Goal: Task Accomplishment & Management: Manage account settings

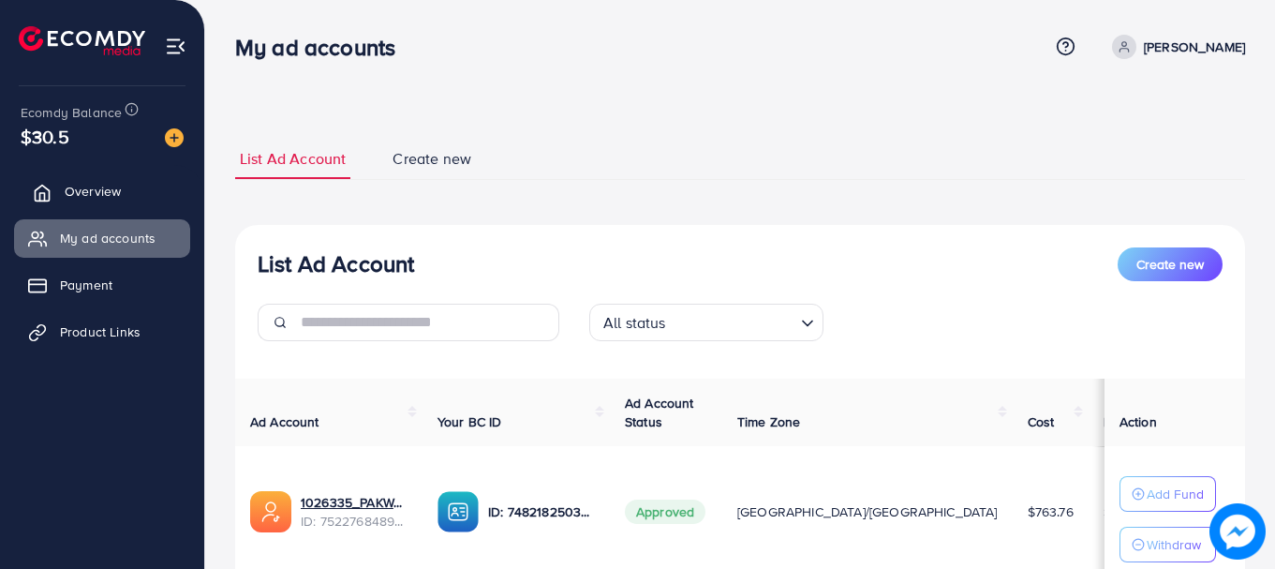
click at [126, 203] on link "Overview" at bounding box center [102, 190] width 176 height 37
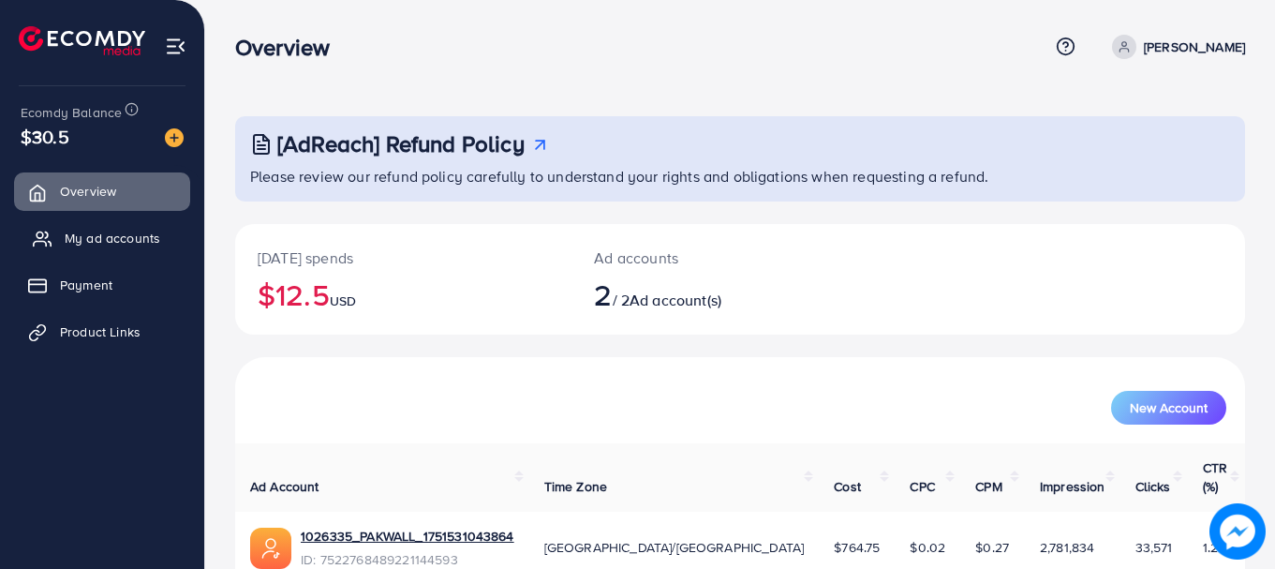
click at [136, 225] on link "My ad accounts" at bounding box center [102, 237] width 176 height 37
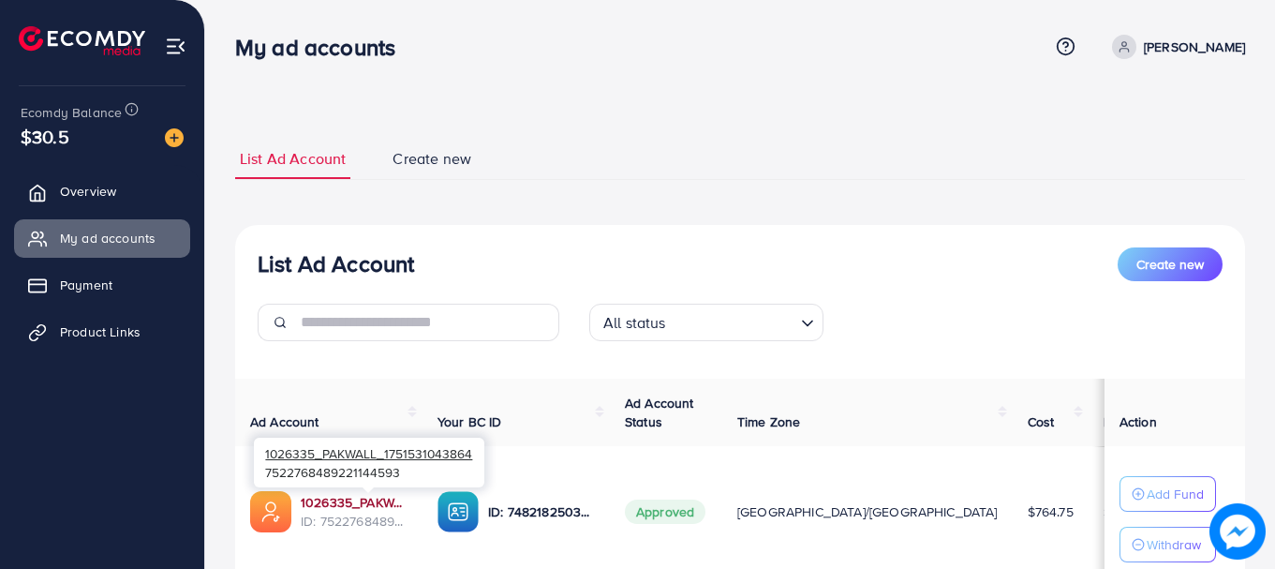
click at [404, 497] on link "1026335_PAKWALL_1751531043864" at bounding box center [354, 502] width 107 height 19
click at [407, 506] on link "1026335_PAKWALL_1751531043864" at bounding box center [354, 502] width 107 height 19
click at [407, 500] on link "1026335_PAKWALL_1751531043864" at bounding box center [354, 502] width 107 height 19
click at [395, 500] on link "1026335_PAKWALL_1751531043864" at bounding box center [354, 502] width 107 height 19
